Goal: Download file/media

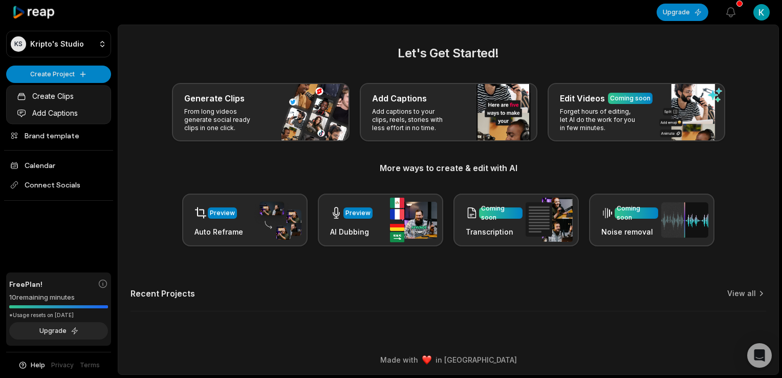
click at [74, 94] on link "Create Clips" at bounding box center [59, 96] width 100 height 17
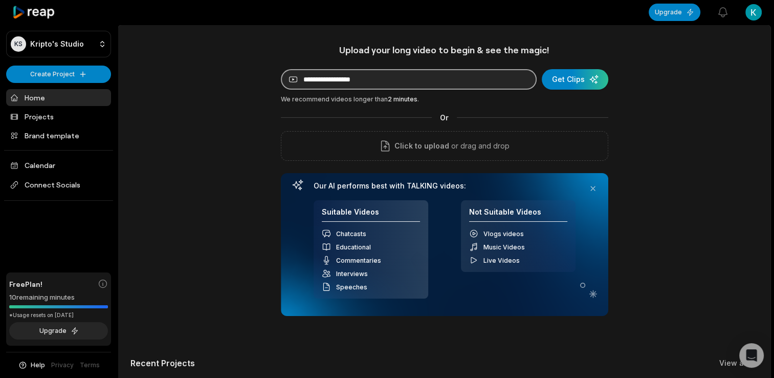
paste input "**********"
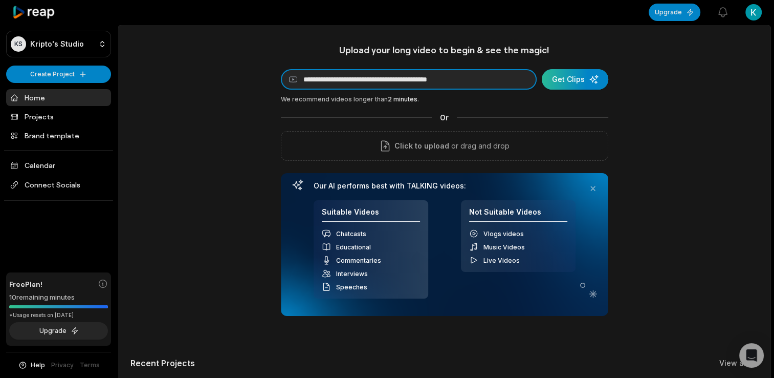
type input "**********"
click at [573, 81] on div "submit" at bounding box center [575, 79] width 67 height 20
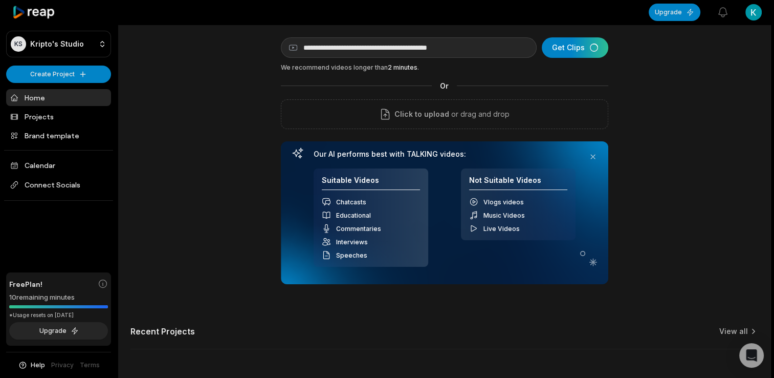
scroll to position [68, 0]
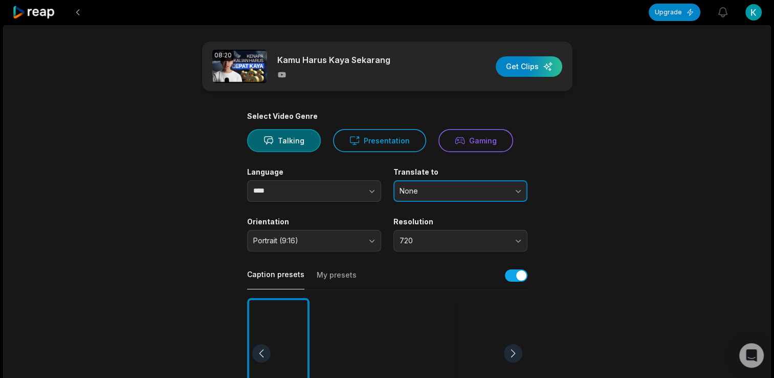
click at [442, 193] on span "None" at bounding box center [453, 190] width 107 height 9
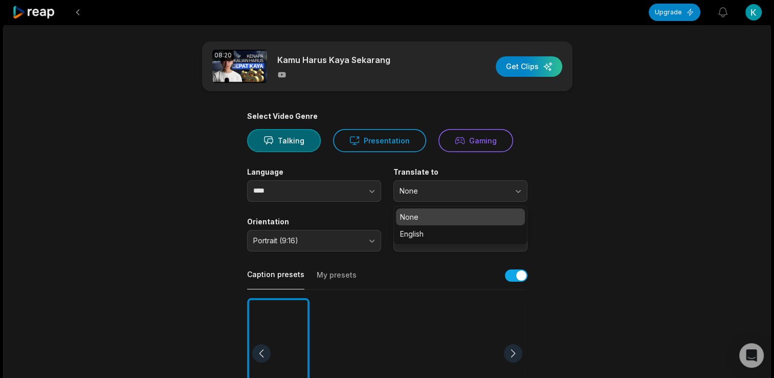
click at [137, 157] on div "08:20 Kamu Harus Kaya Sekarang Get Clips Select Video Genre Talking Presentatio…" at bounding box center [387, 380] width 768 height 710
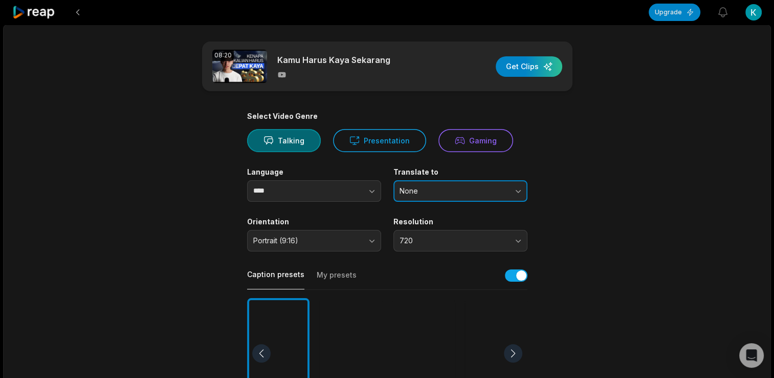
scroll to position [102, 0]
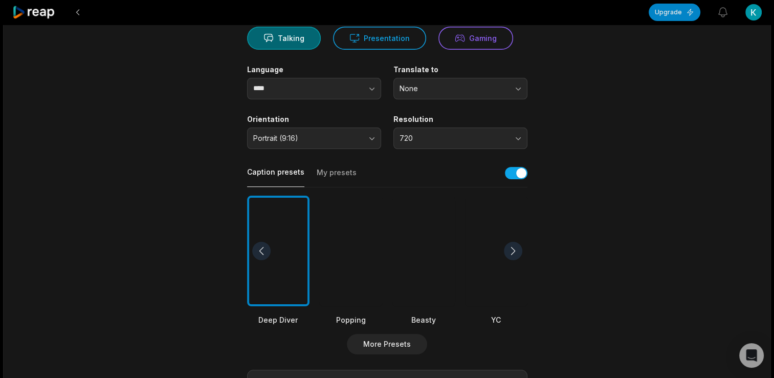
click at [332, 169] on button "My presets" at bounding box center [337, 176] width 40 height 19
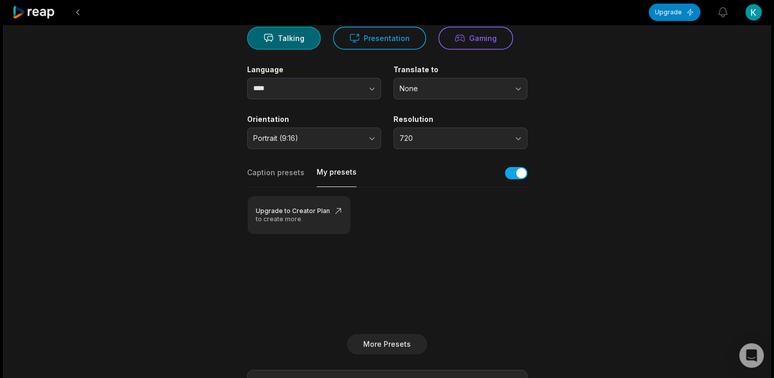
click at [285, 176] on button "Caption presets" at bounding box center [275, 176] width 57 height 19
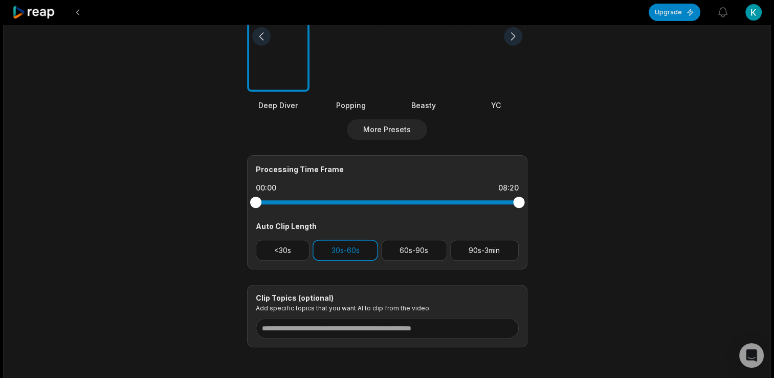
scroll to position [358, 0]
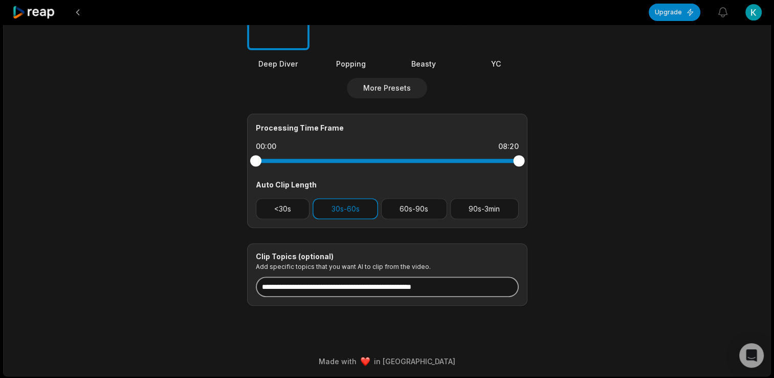
click at [310, 288] on input at bounding box center [387, 286] width 263 height 20
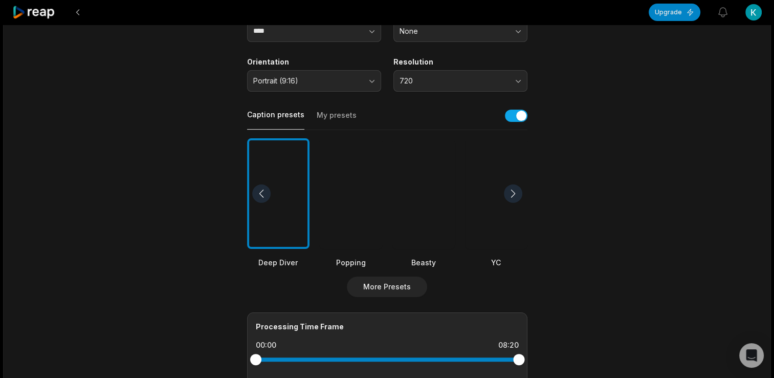
scroll to position [154, 0]
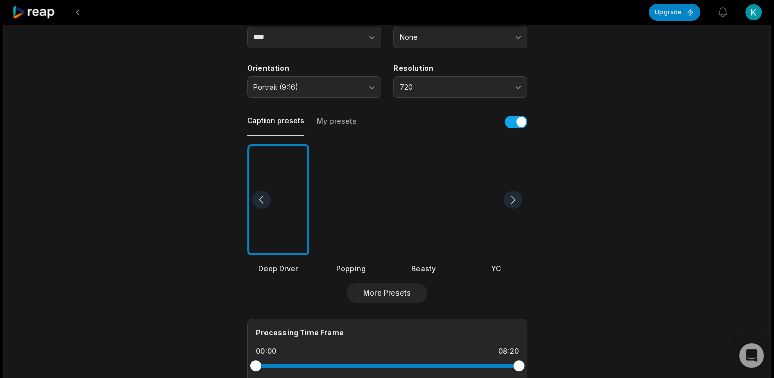
type input "****"
click at [361, 244] on div at bounding box center [351, 199] width 62 height 111
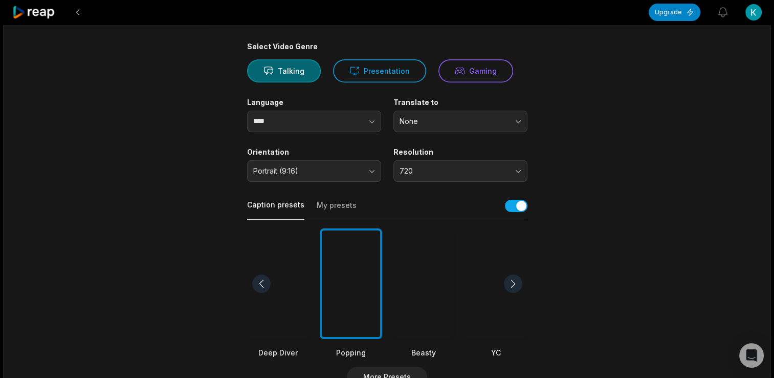
scroll to position [0, 0]
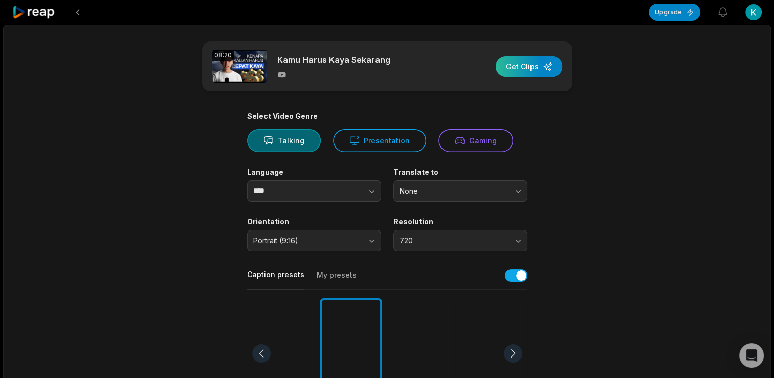
click at [530, 68] on div "button" at bounding box center [529, 66] width 67 height 20
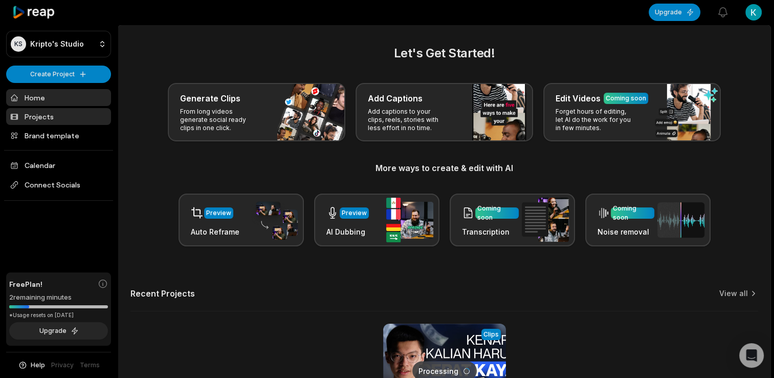
click at [73, 110] on link "Projects" at bounding box center [58, 116] width 105 height 17
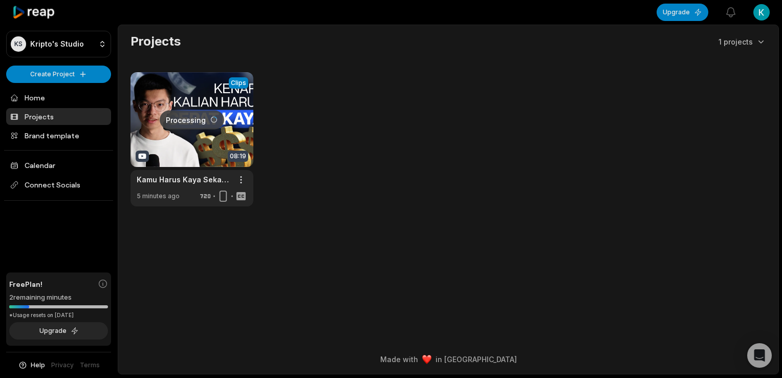
click at [196, 142] on link at bounding box center [191, 139] width 123 height 134
click at [222, 88] on link at bounding box center [191, 139] width 123 height 134
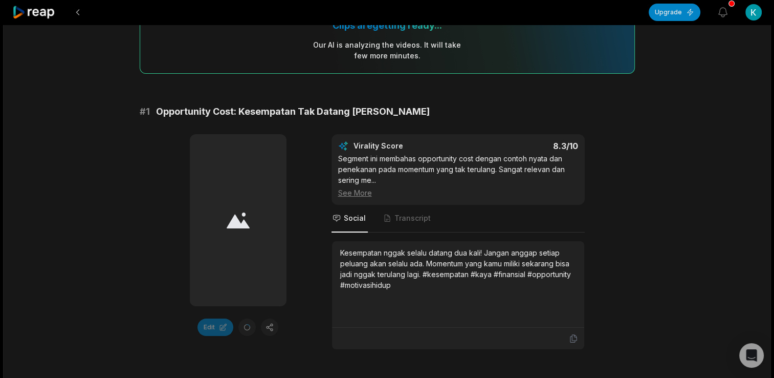
scroll to position [102, 0]
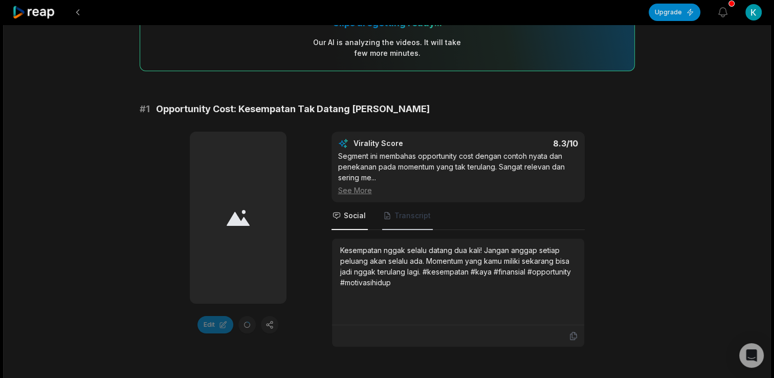
click at [397, 224] on span "Transcript" at bounding box center [407, 216] width 51 height 28
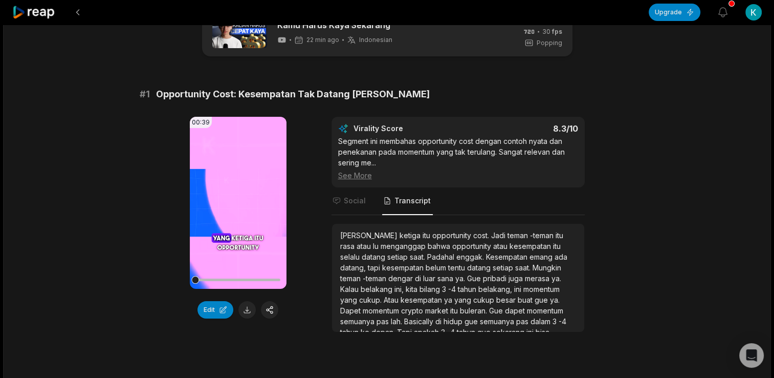
scroll to position [0, 0]
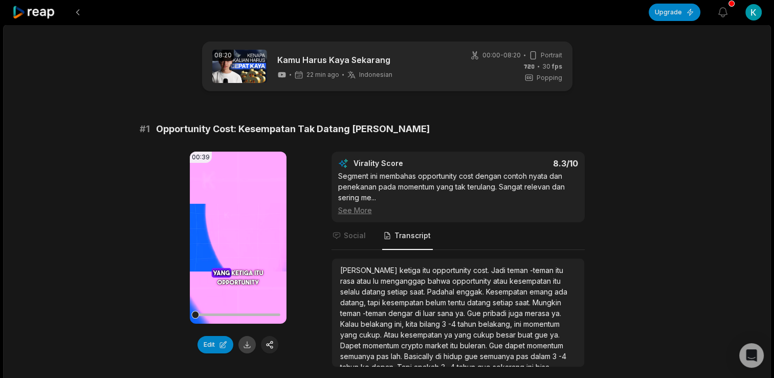
click at [245, 339] on button at bounding box center [246, 344] width 17 height 17
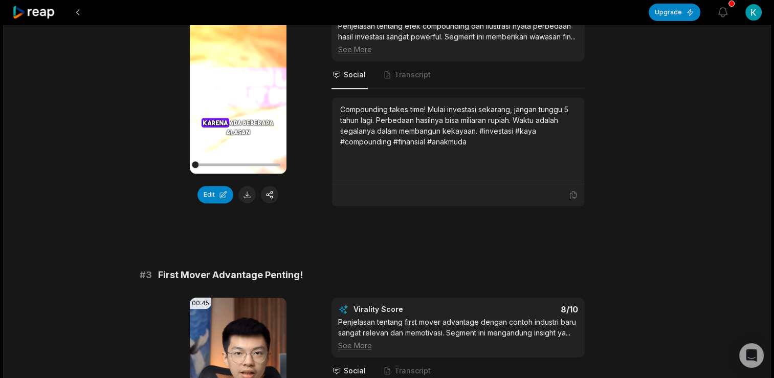
scroll to position [461, 0]
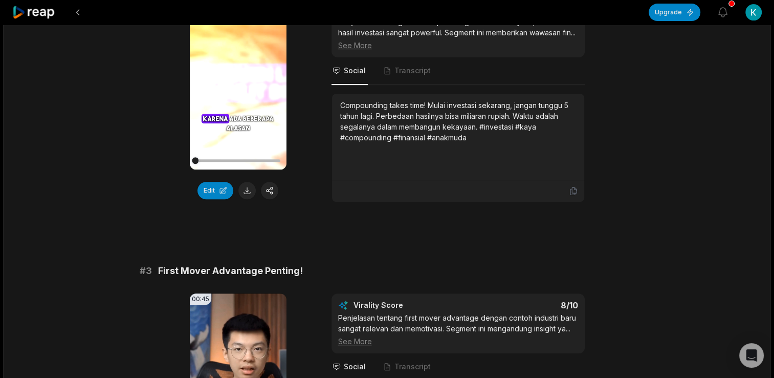
click at [249, 186] on button at bounding box center [246, 190] width 17 height 17
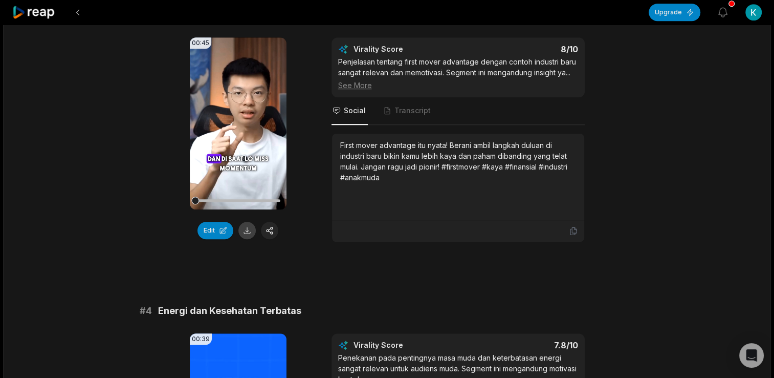
click at [249, 239] on button at bounding box center [246, 230] width 17 height 17
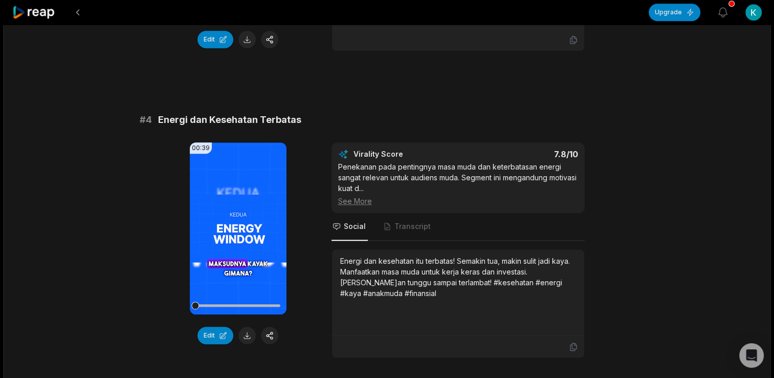
scroll to position [921, 0]
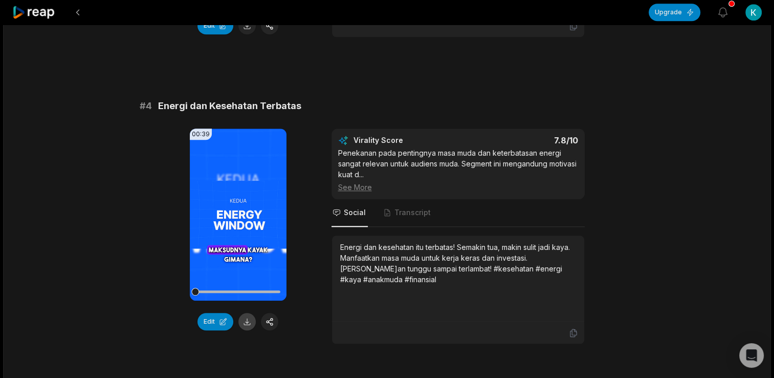
click at [247, 325] on button at bounding box center [246, 321] width 17 height 17
